Goal: Find specific page/section: Find specific page/section

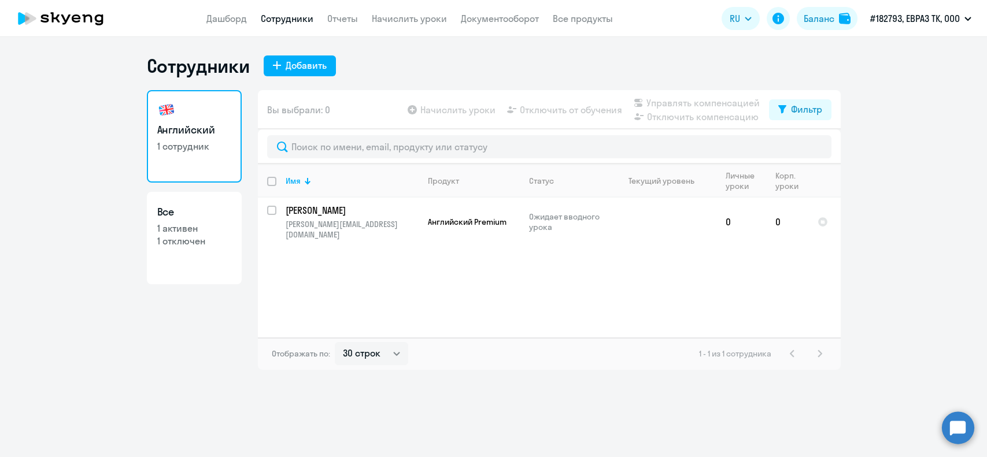
select select "30"
click at [181, 237] on p "1 отключен" at bounding box center [194, 241] width 74 height 13
select select "30"
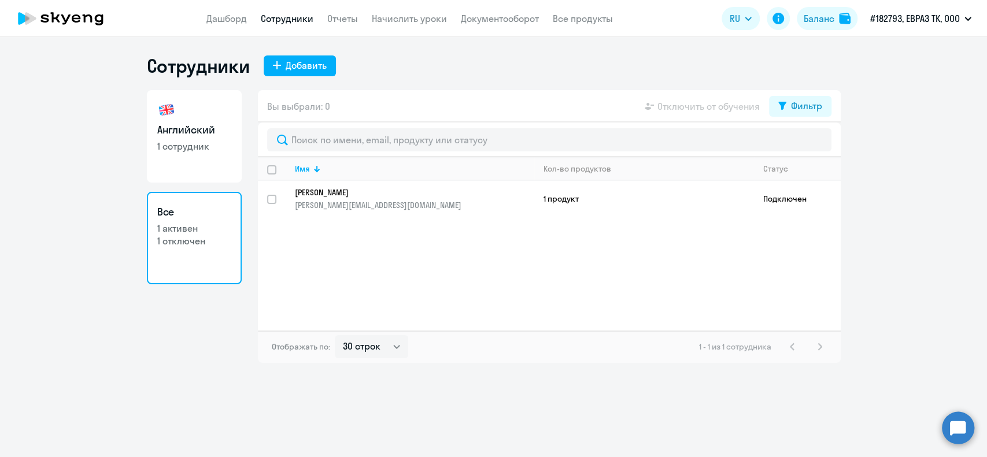
click at [187, 243] on p "1 отключен" at bounding box center [194, 241] width 74 height 13
click at [810, 107] on div "Фильтр" at bounding box center [806, 106] width 31 height 14
click at [809, 144] on span at bounding box center [812, 144] width 20 height 12
click at [802, 144] on input "checkbox" at bounding box center [801, 143] width 1 height 1
checkbox input "true"
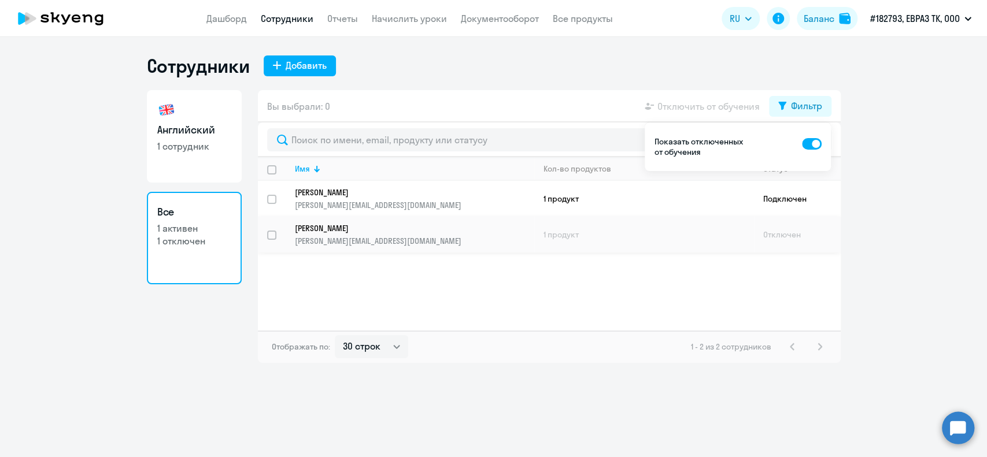
click at [272, 238] on input "select row 38669240" at bounding box center [278, 242] width 23 height 23
checkbox input "true"
click at [350, 229] on p "[PERSON_NAME]" at bounding box center [406, 228] width 223 height 10
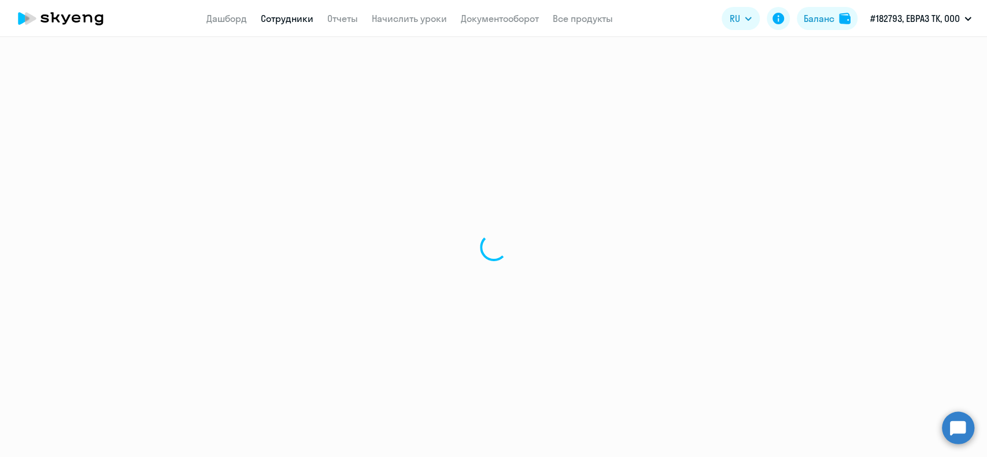
select select "english"
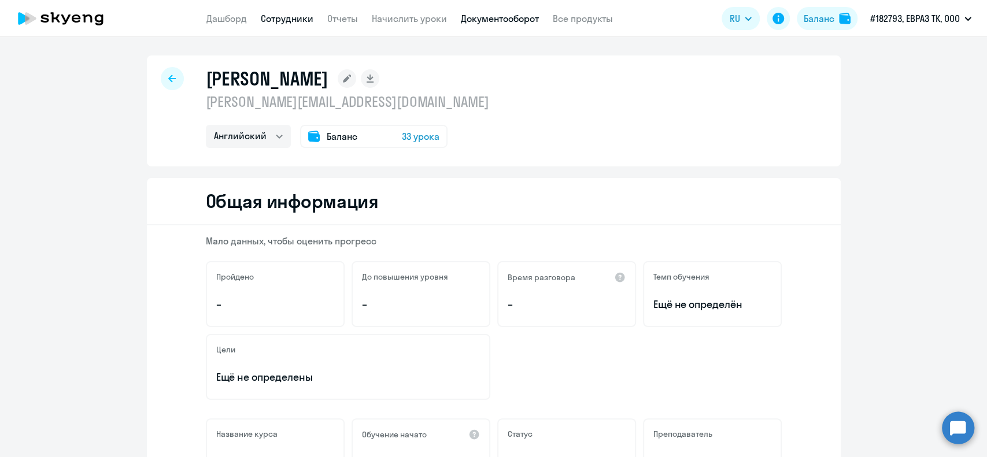
click at [492, 18] on link "Документооборот" at bounding box center [500, 19] width 78 height 12
